Goal: Information Seeking & Learning: Learn about a topic

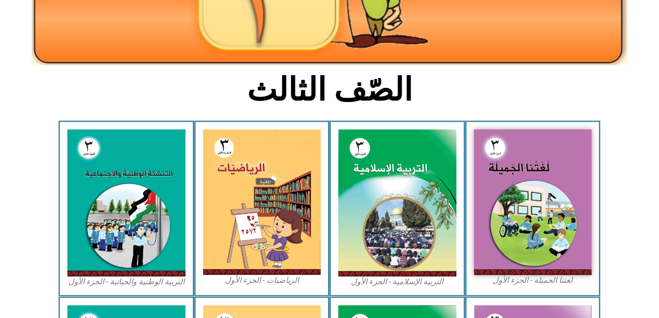
scroll to position [183, 0]
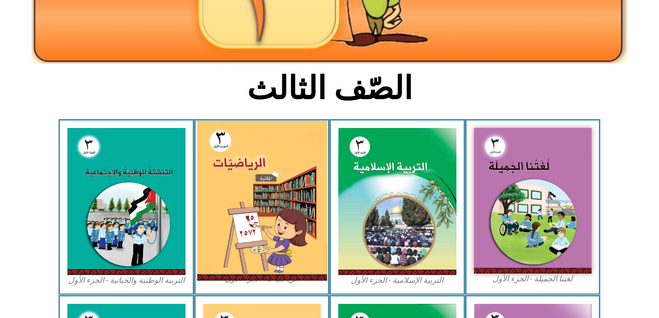
click at [250, 218] on img at bounding box center [262, 201] width 130 height 160
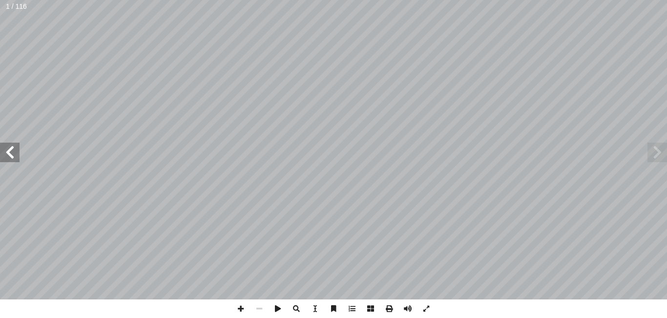
click at [3, 157] on span at bounding box center [10, 153] width 20 height 20
click at [3, 156] on span at bounding box center [10, 153] width 20 height 20
click at [5, 156] on span at bounding box center [10, 153] width 20 height 20
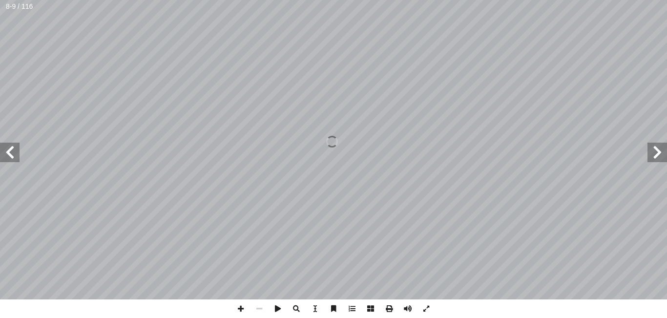
click at [5, 156] on span at bounding box center [10, 153] width 20 height 20
click at [14, 150] on span at bounding box center [10, 153] width 20 height 20
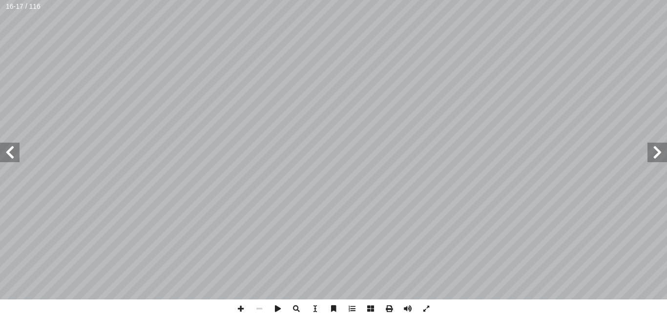
click at [14, 150] on span at bounding box center [10, 153] width 20 height 20
click at [12, 153] on span at bounding box center [10, 153] width 20 height 20
click at [237, 308] on span at bounding box center [240, 308] width 19 height 19
click at [6, 154] on span at bounding box center [10, 153] width 20 height 20
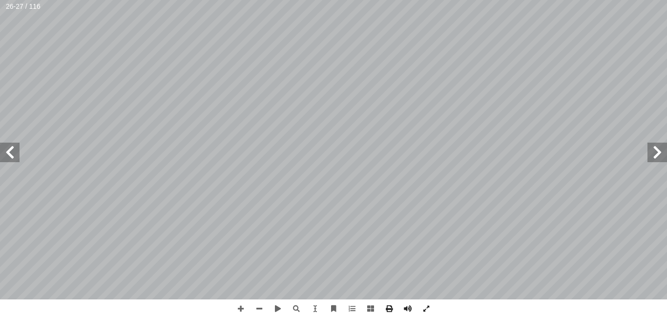
click at [7, 144] on span at bounding box center [10, 153] width 20 height 20
